Goal: Find specific page/section: Find specific page/section

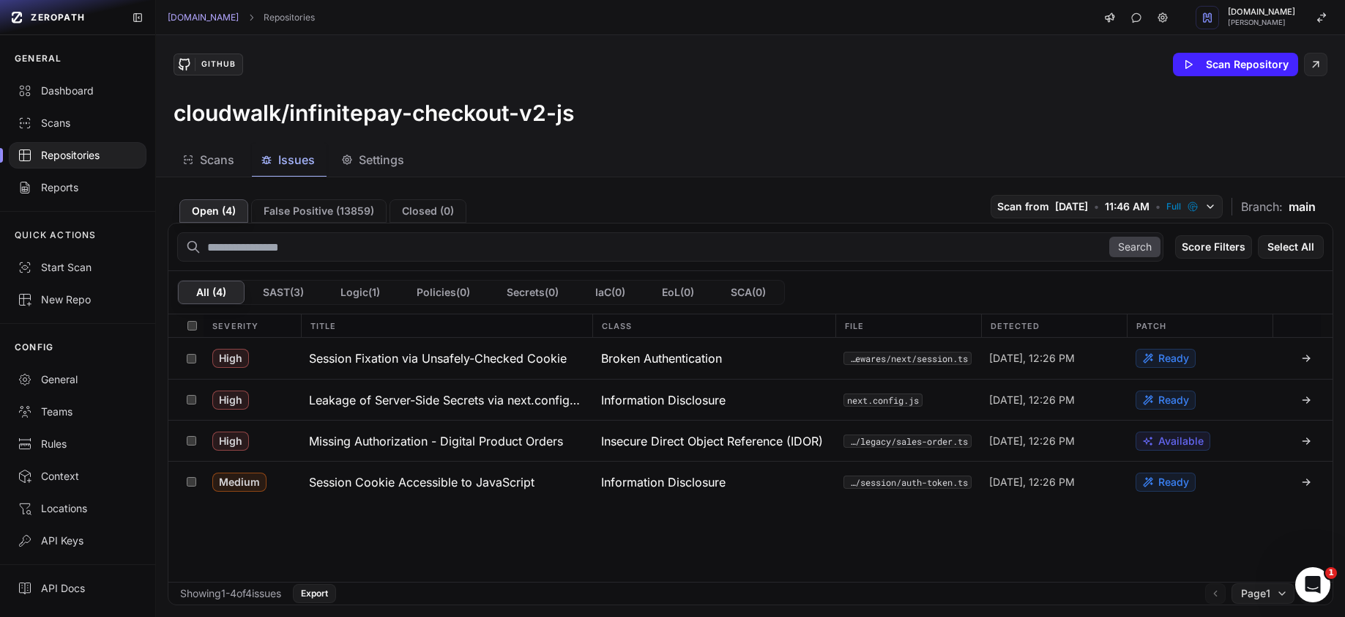
click at [81, 155] on div "Repositories" at bounding box center [78, 155] width 120 height 15
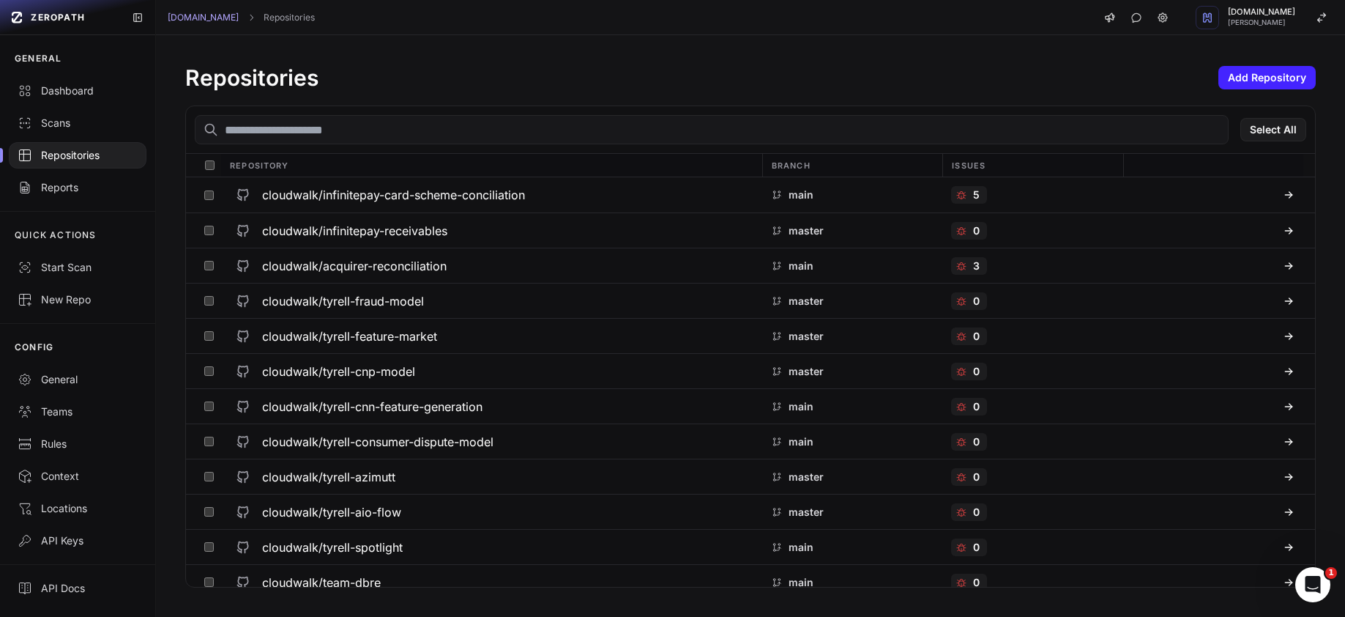
click at [346, 129] on input "text" at bounding box center [712, 129] width 1034 height 29
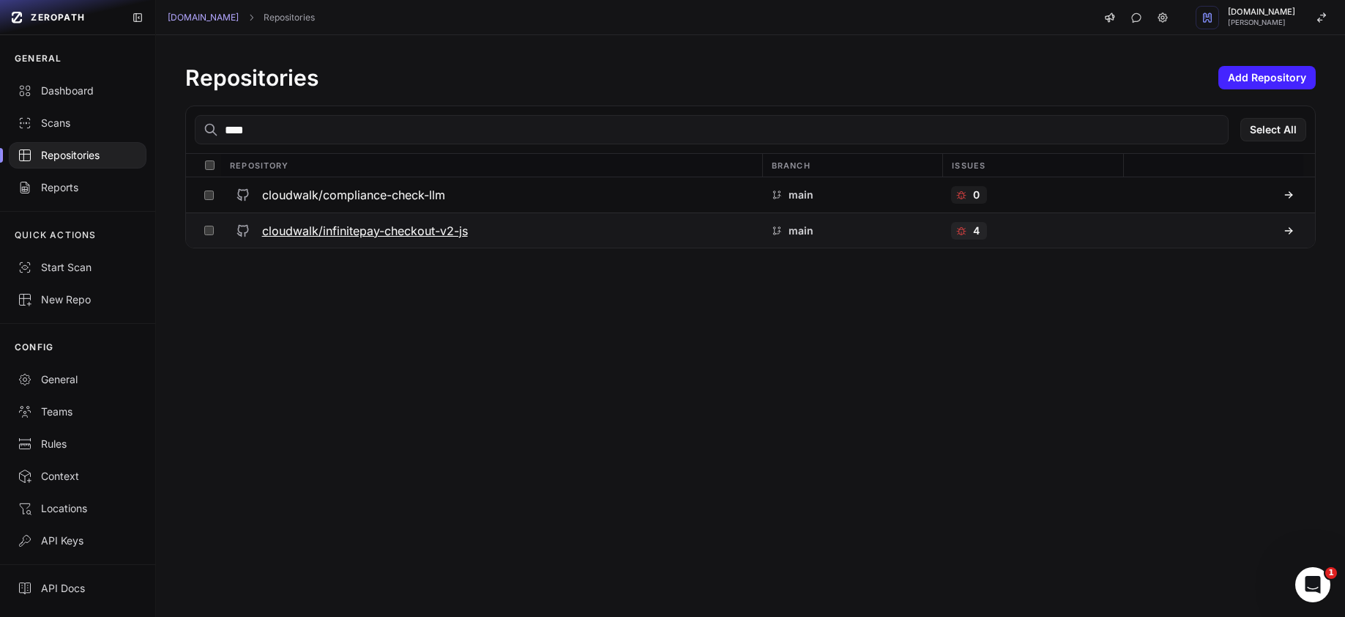
type input "****"
click at [362, 223] on h3 "cloudwalk/infinitepay-checkout-v2-js" at bounding box center [365, 231] width 206 height 18
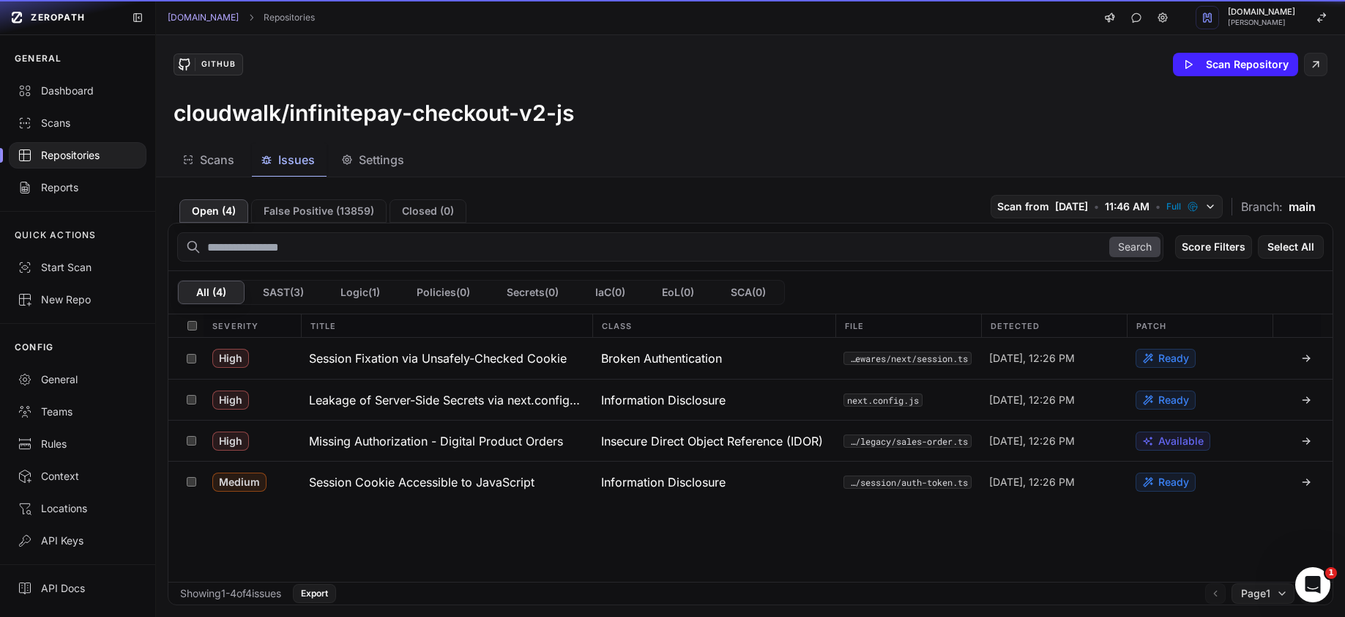
click at [332, 169] on button "Issues" at bounding box center [373, 160] width 83 height 33
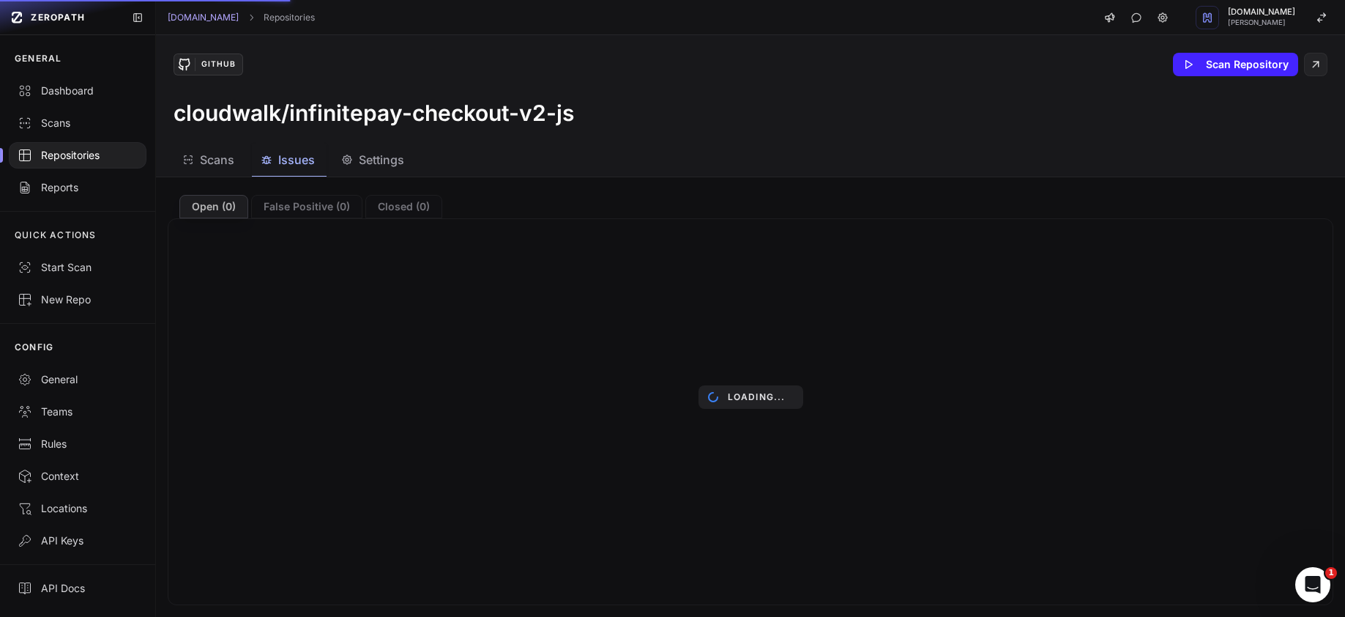
click at [644, 119] on div "cloudwalk/infinitepay-checkout-v2-js" at bounding box center [751, 113] width 1154 height 26
